Goal: Task Accomplishment & Management: Complete application form

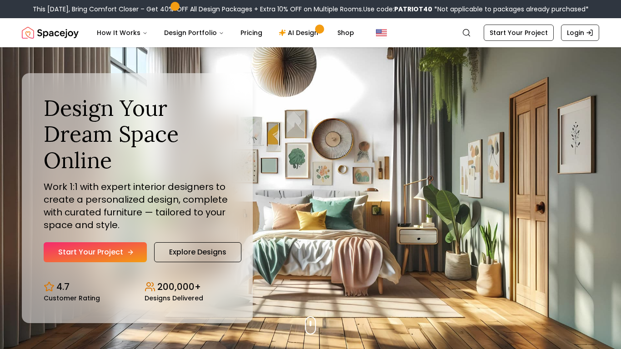
click at [129, 252] on icon "Hero section" at bounding box center [130, 252] width 4 height 0
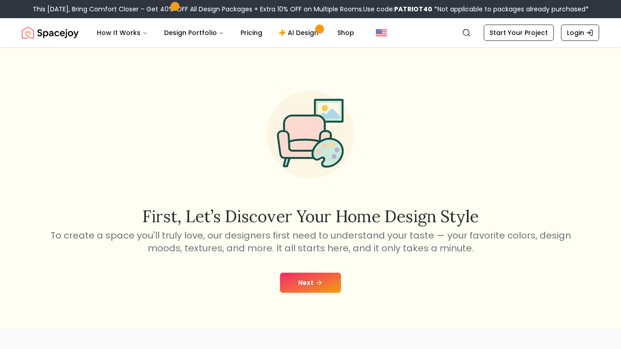
click at [281, 278] on button "Next" at bounding box center [310, 283] width 61 height 20
